Goal: Task Accomplishment & Management: Manage account settings

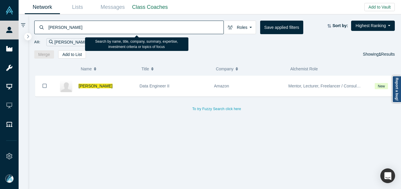
click at [158, 26] on input "[PERSON_NAME]" at bounding box center [136, 27] width 176 height 14
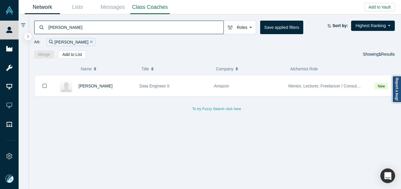
type input "[PERSON_NAME]"
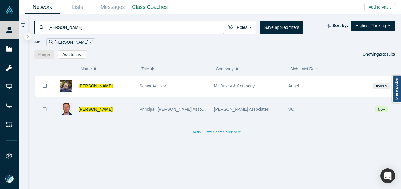
click at [85, 112] on span "[PERSON_NAME]" at bounding box center [96, 109] width 34 height 5
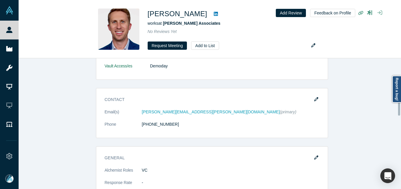
scroll to position [207, 0]
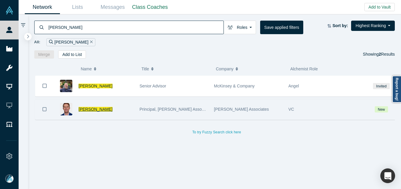
click at [97, 111] on span "[PERSON_NAME]" at bounding box center [96, 109] width 34 height 5
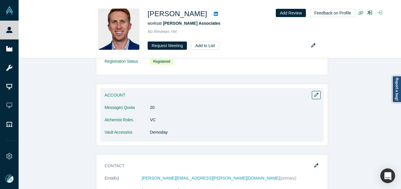
scroll to position [148, 0]
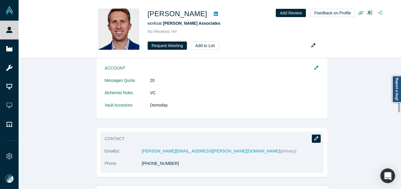
click at [316, 139] on button "button" at bounding box center [316, 139] width 9 height 8
select select "US"
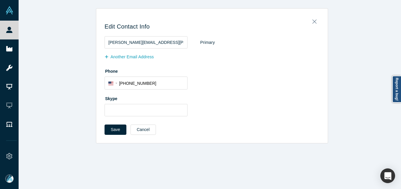
scroll to position [0, 0]
click at [127, 58] on button "Another Email Address" at bounding box center [131, 57] width 55 height 10
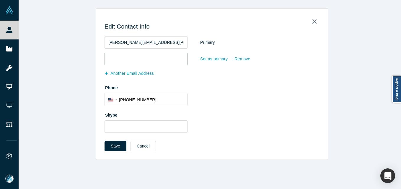
click at [125, 55] on input "email" at bounding box center [145, 59] width 83 height 12
paste input "[PERSON_NAME][EMAIL_ADDRESS][PERSON_NAME][PERSON_NAME][DOMAIN_NAME]"
type input "[PERSON_NAME][EMAIL_ADDRESS][PERSON_NAME][PERSON_NAME][DOMAIN_NAME]"
click at [115, 149] on button "Save" at bounding box center [115, 146] width 22 height 10
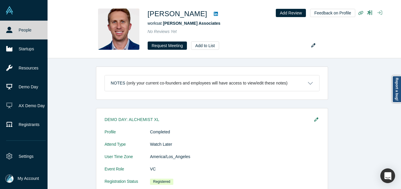
click at [6, 28] on link "People" at bounding box center [26, 30] width 52 height 19
